Goal: Navigation & Orientation: Find specific page/section

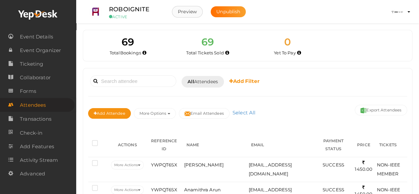
click at [194, 12] on button "Preview" at bounding box center [187, 12] width 31 height 12
